Goal: Navigation & Orientation: Find specific page/section

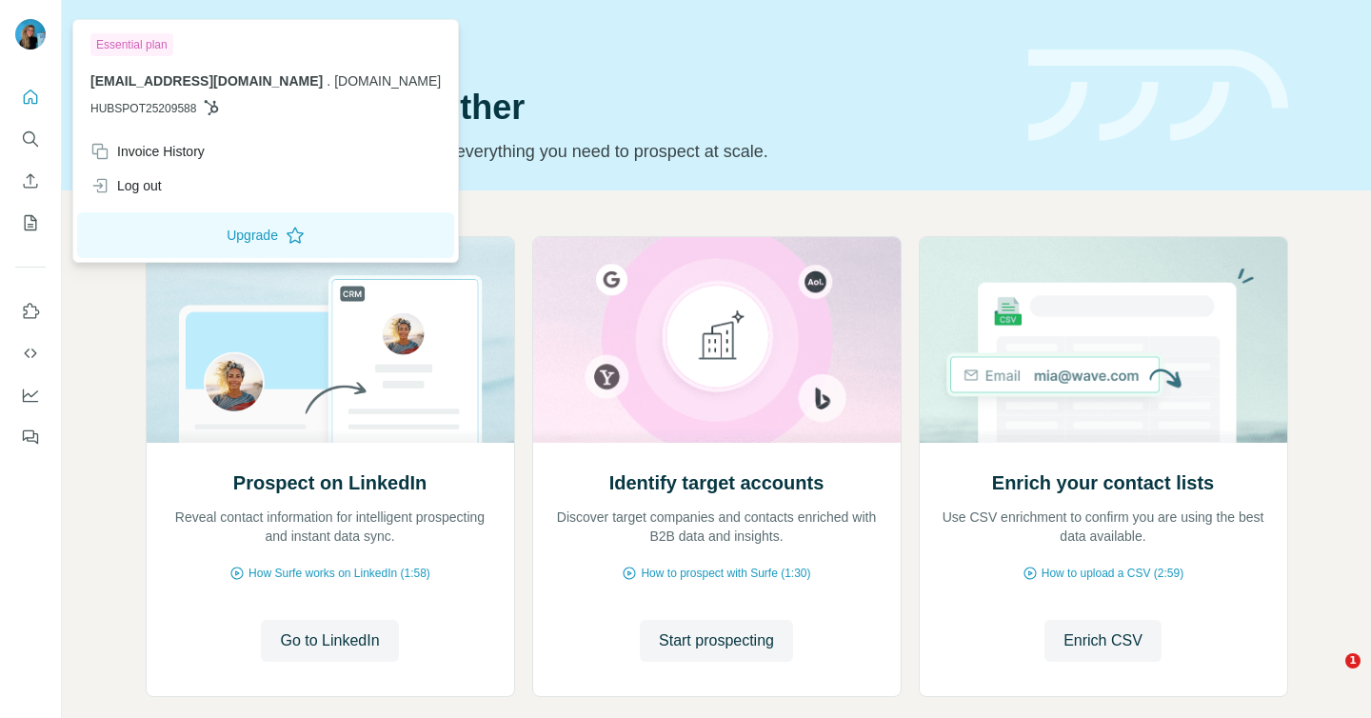
click at [19, 42] on img at bounding box center [30, 34] width 30 height 30
click at [26, 105] on icon "Quick start" at bounding box center [30, 97] width 19 height 19
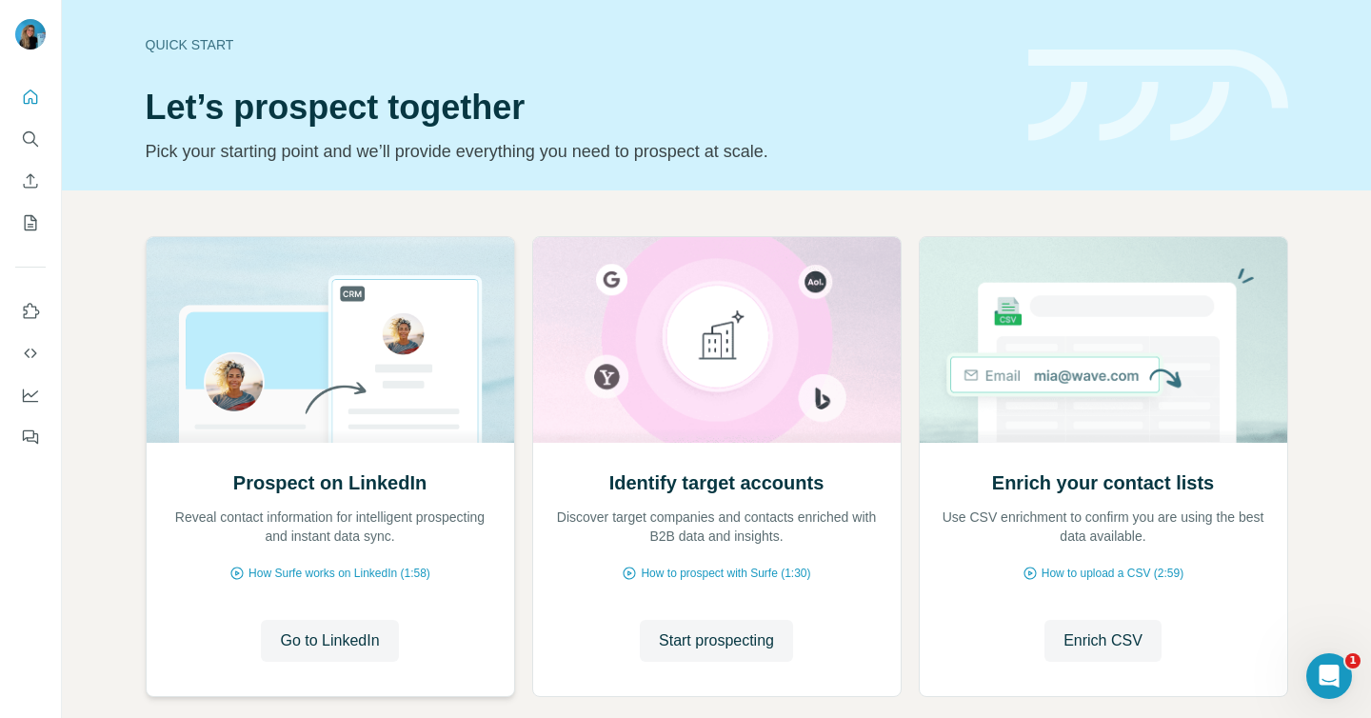
scroll to position [101, 0]
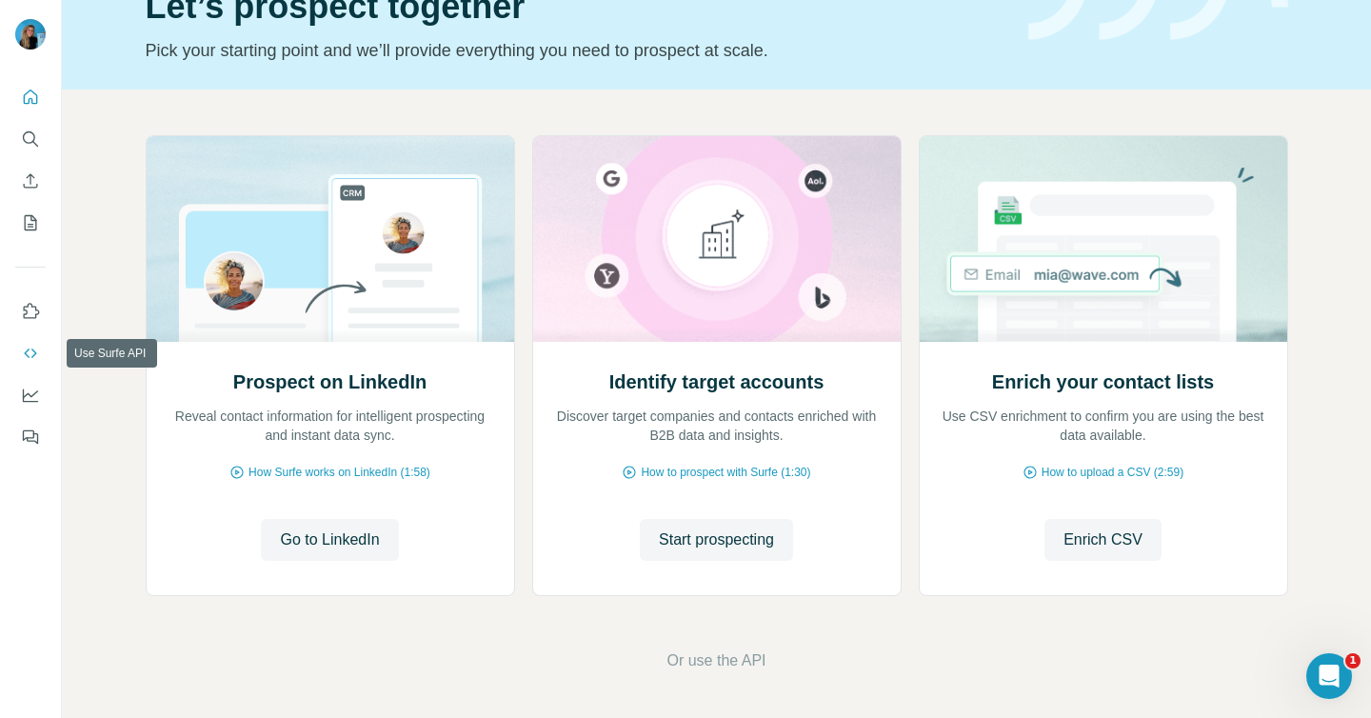
click at [29, 356] on icon "Use Surfe API" at bounding box center [30, 353] width 12 height 10
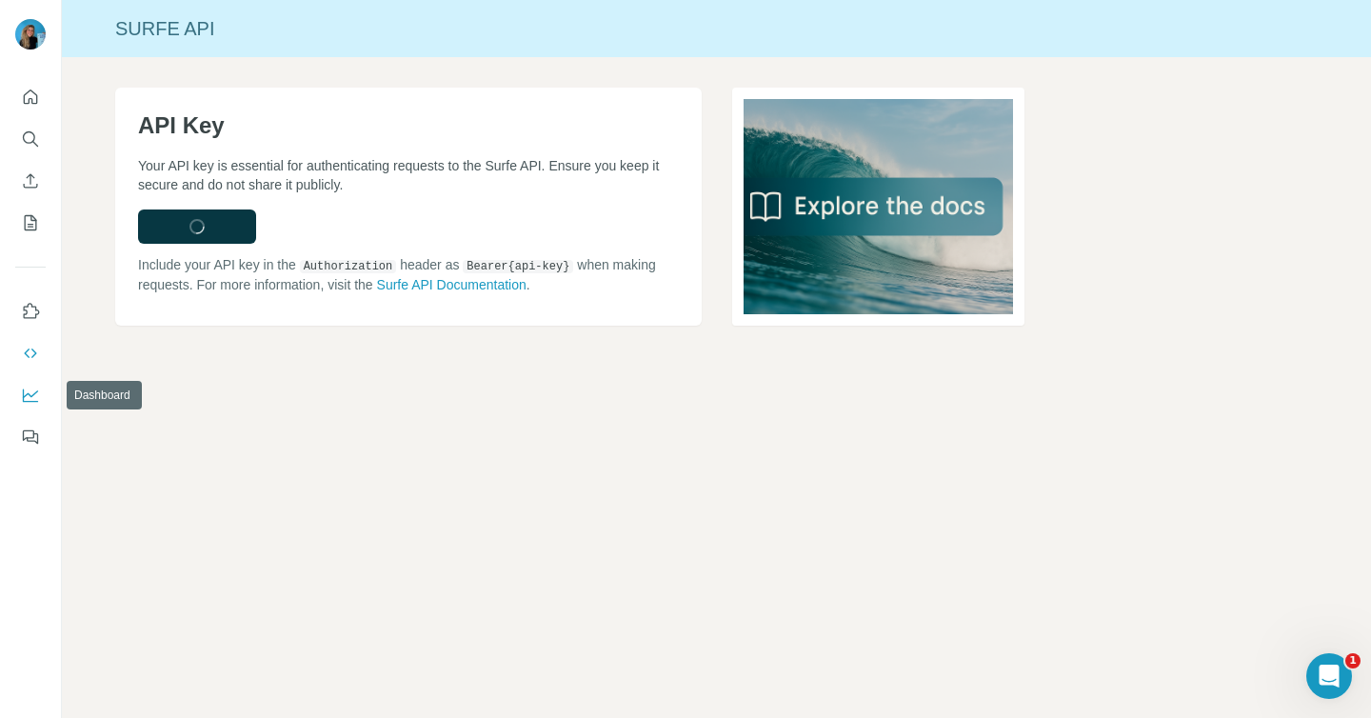
click at [30, 392] on icon "Dashboard" at bounding box center [30, 395] width 19 height 19
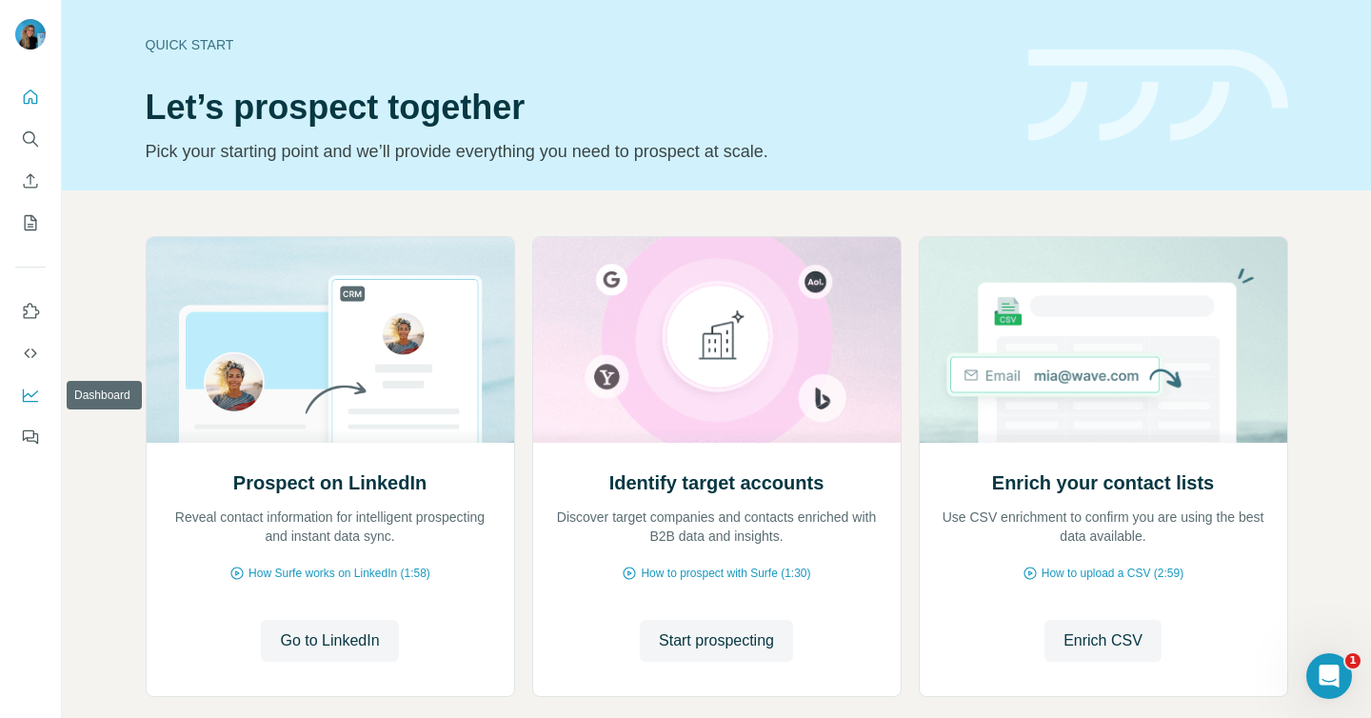
click at [27, 388] on icon "Dashboard" at bounding box center [30, 395] width 19 height 19
